Goal: Task Accomplishment & Management: Manage account settings

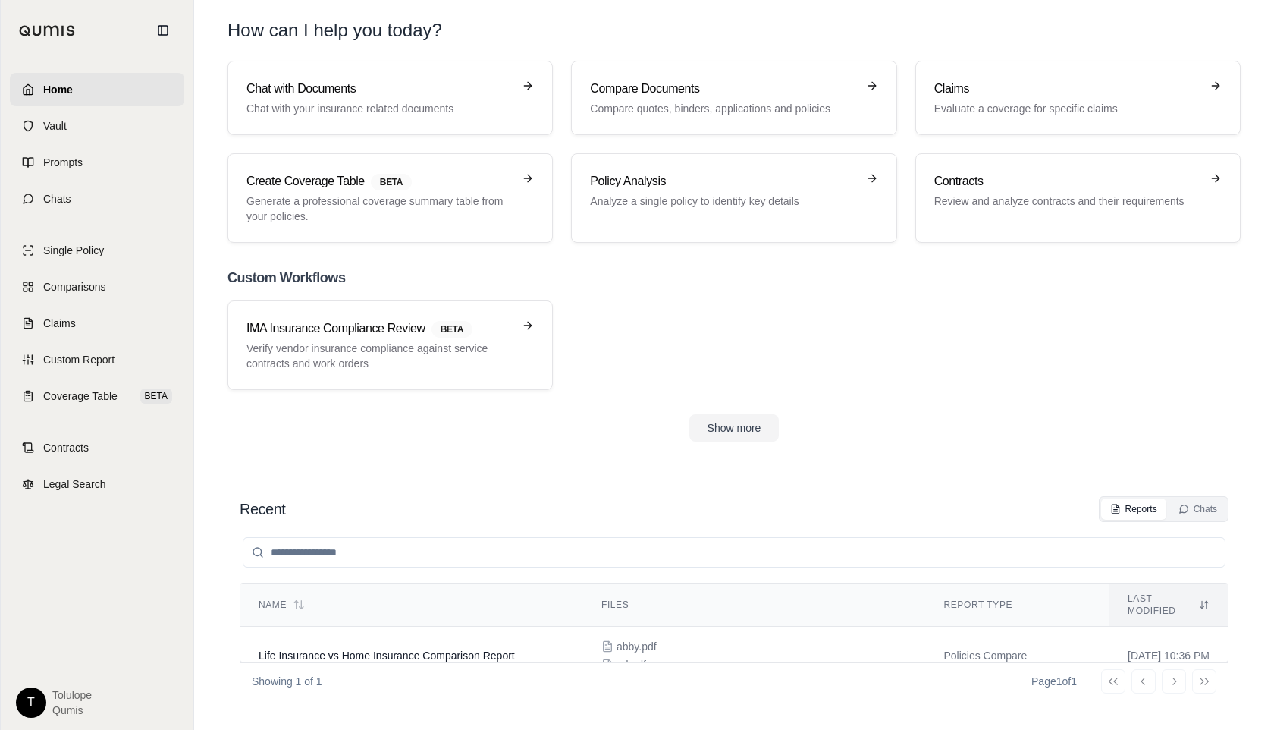
click at [40, 703] on html "Home Vault Prompts Chats Single Policy Comparisons Claims Custom Report Coverag…" at bounding box center [637, 365] width 1274 height 730
click at [77, 668] on div "Log Out" at bounding box center [66, 668] width 125 height 24
